Goal: Information Seeking & Learning: Check status

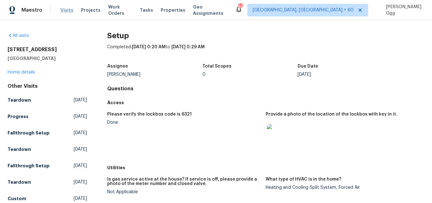
click at [69, 8] on span "Visits" at bounding box center [66, 10] width 13 height 6
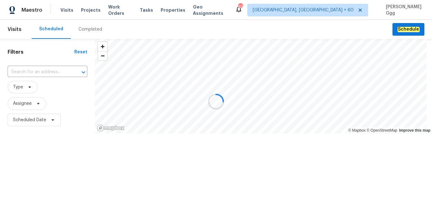
click at [85, 32] on div at bounding box center [216, 101] width 432 height 203
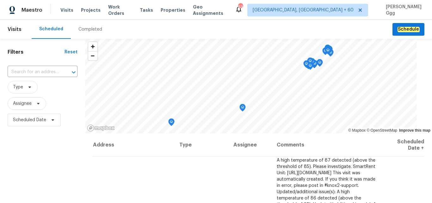
click at [88, 30] on div "Completed" at bounding box center [90, 29] width 24 height 6
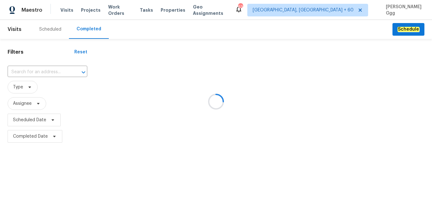
click at [31, 72] on div at bounding box center [216, 101] width 432 height 203
click at [25, 70] on div at bounding box center [216, 101] width 432 height 203
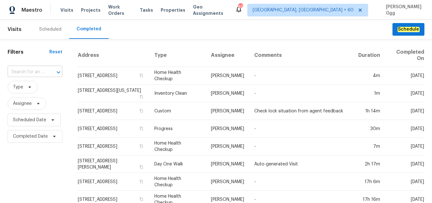
click at [25, 70] on input "text" at bounding box center [26, 72] width 37 height 10
paste input "[STREET_ADDRESS]"
type input "[STREET_ADDRESS]"
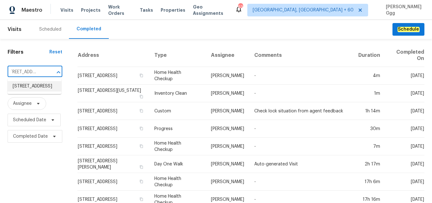
click at [25, 87] on li "[STREET_ADDRESS]" at bounding box center [35, 86] width 54 height 10
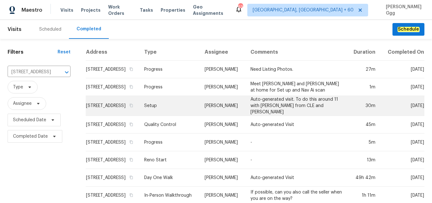
click at [166, 110] on td "Setup" at bounding box center [169, 106] width 61 height 20
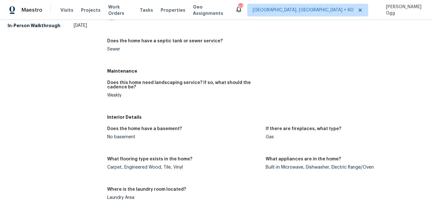
scroll to position [159, 0]
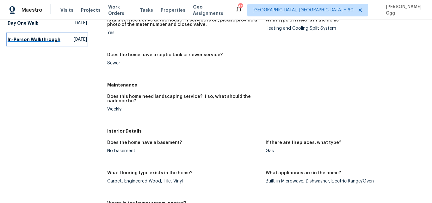
click at [26, 43] on h5 "In-Person Walkthrough" at bounding box center [34, 39] width 53 height 6
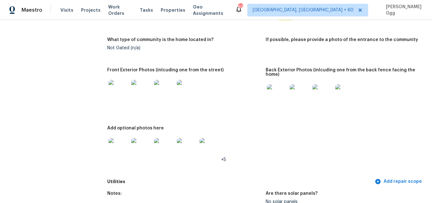
scroll to position [266, 0]
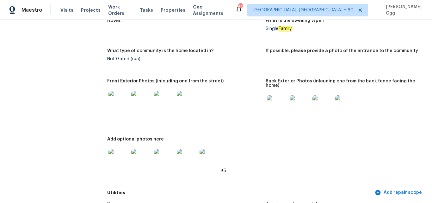
click at [275, 104] on img at bounding box center [277, 105] width 20 height 20
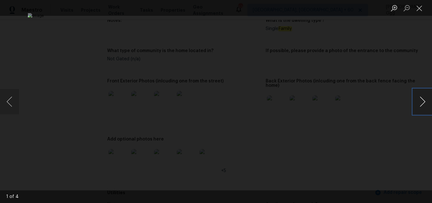
click at [423, 101] on button "Next image" at bounding box center [422, 101] width 19 height 25
click at [12, 104] on button "Previous image" at bounding box center [9, 101] width 19 height 25
click at [420, 7] on button "Close lightbox" at bounding box center [419, 8] width 13 height 11
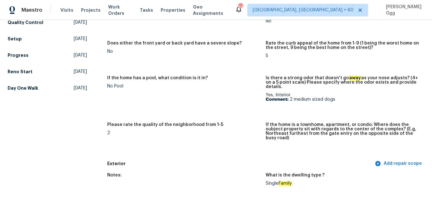
scroll to position [53, 0]
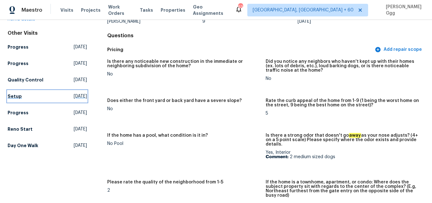
click at [16, 97] on h5 "Setup" at bounding box center [15, 96] width 14 height 6
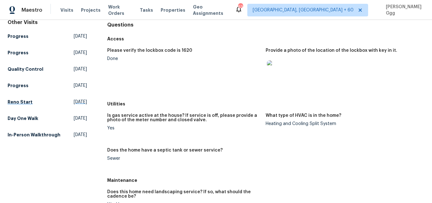
scroll to position [53, 0]
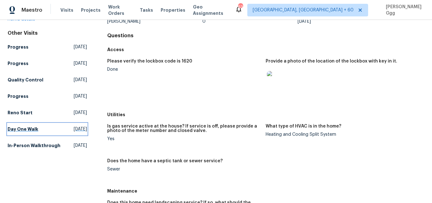
click at [27, 125] on link "Day One Walk [DATE]" at bounding box center [47, 129] width 79 height 11
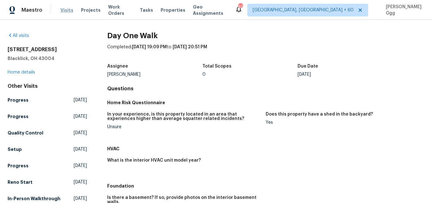
click at [63, 9] on span "Visits" at bounding box center [66, 10] width 13 height 6
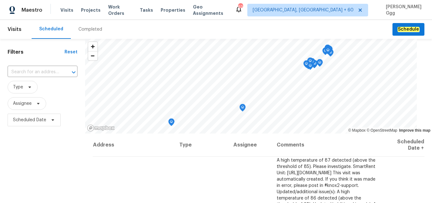
click at [89, 29] on div "Completed" at bounding box center [90, 29] width 24 height 6
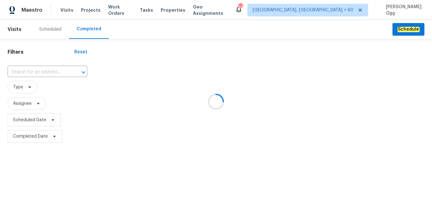
click at [34, 70] on div at bounding box center [216, 101] width 432 height 203
click at [31, 71] on div at bounding box center [216, 101] width 432 height 203
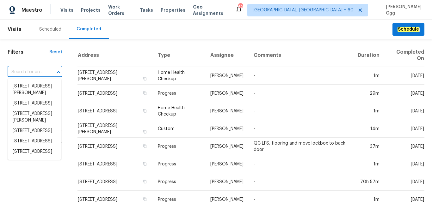
paste input "[STREET_ADDRESS]"
type input "[STREET_ADDRESS]"
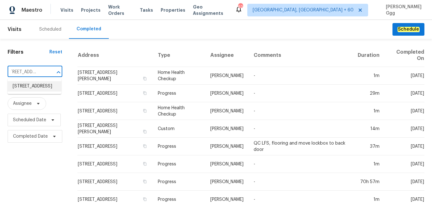
click at [36, 92] on li "[STREET_ADDRESS]" at bounding box center [35, 86] width 54 height 10
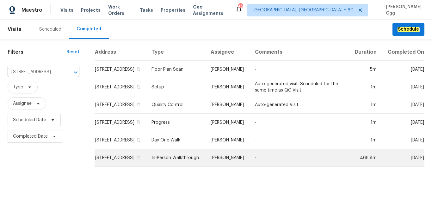
click at [165, 163] on td "In-Person Walkthrough" at bounding box center [175, 158] width 59 height 18
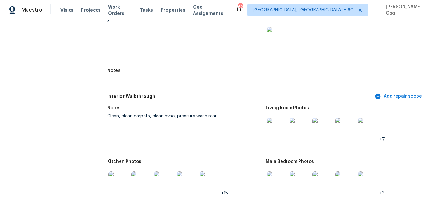
scroll to position [717, 0]
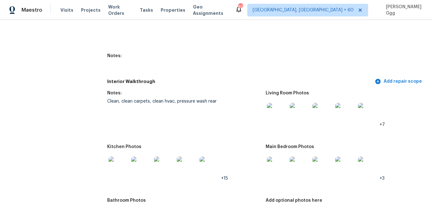
click at [267, 110] on img at bounding box center [277, 113] width 20 height 20
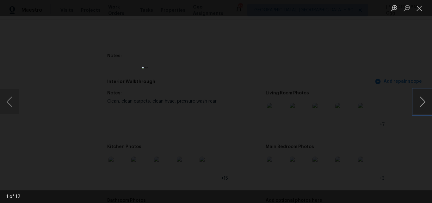
click at [419, 100] on button "Next image" at bounding box center [422, 101] width 19 height 25
